Goal: Register for event/course

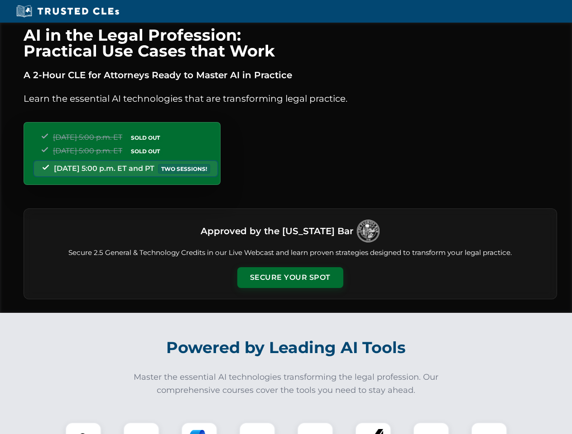
click at [290, 278] on button "Secure Your Spot" at bounding box center [290, 277] width 106 height 21
click at [83, 429] on img at bounding box center [83, 441] width 26 height 26
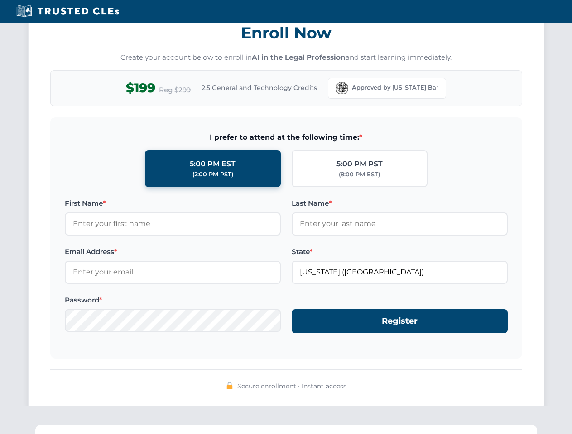
scroll to position [888, 0]
